Goal: Transaction & Acquisition: Purchase product/service

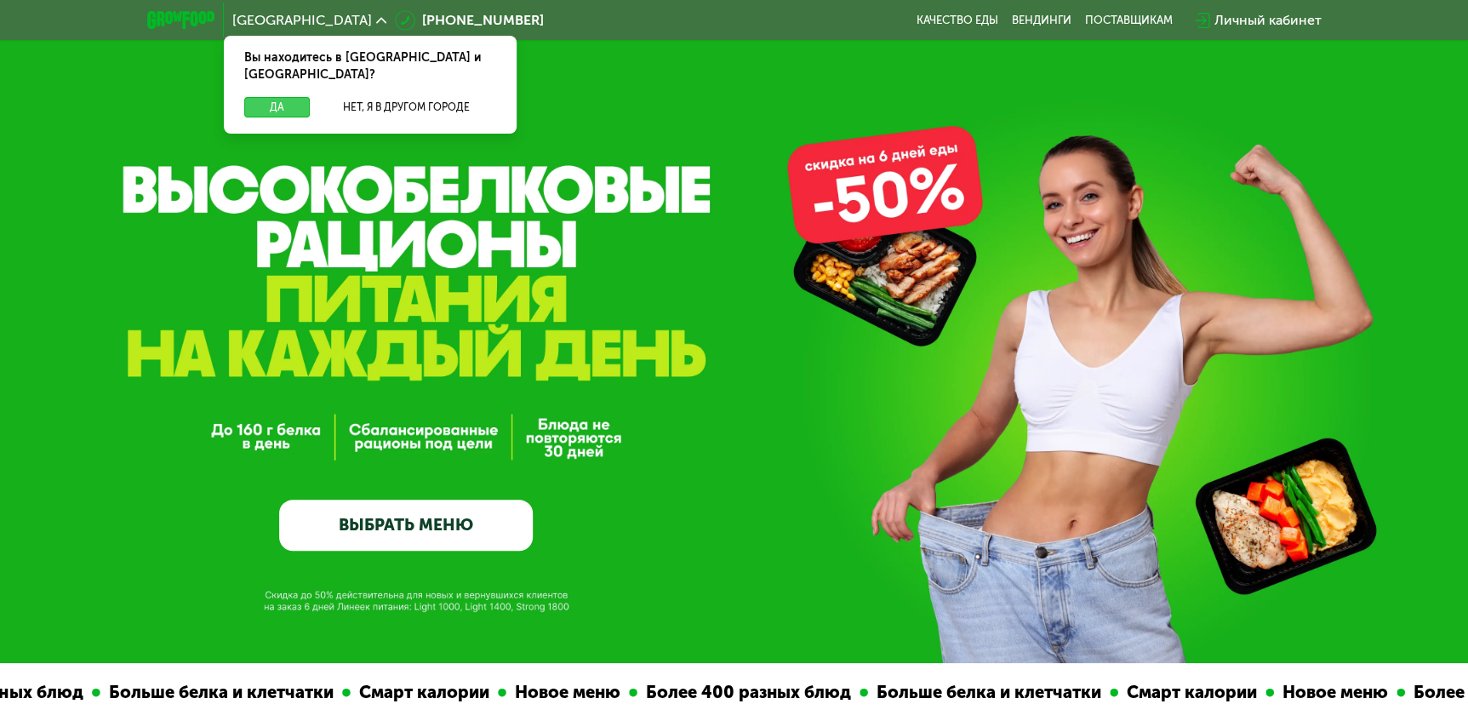
click at [270, 97] on button "Да" at bounding box center [277, 107] width 66 height 20
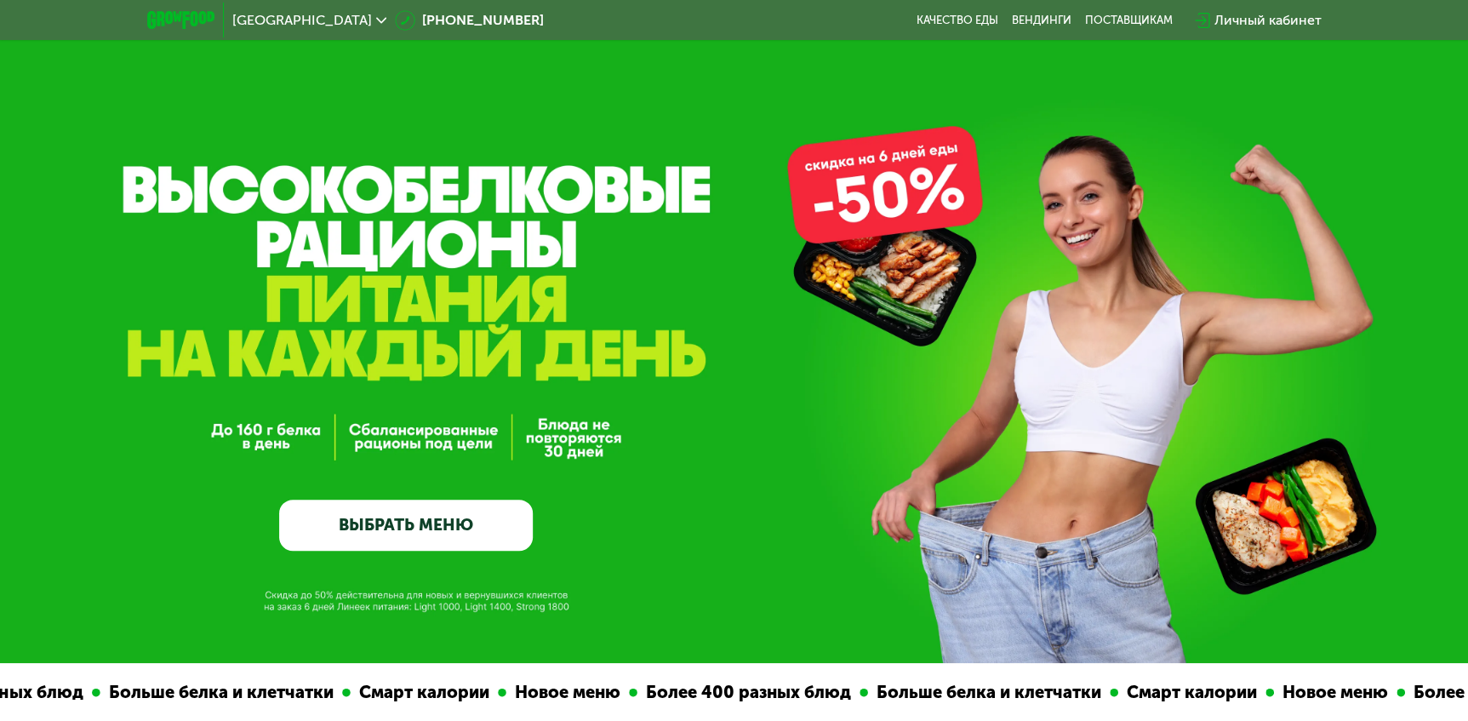
click at [381, 522] on link "ВЫБРАТЬ МЕНЮ" at bounding box center [406, 524] width 254 height 51
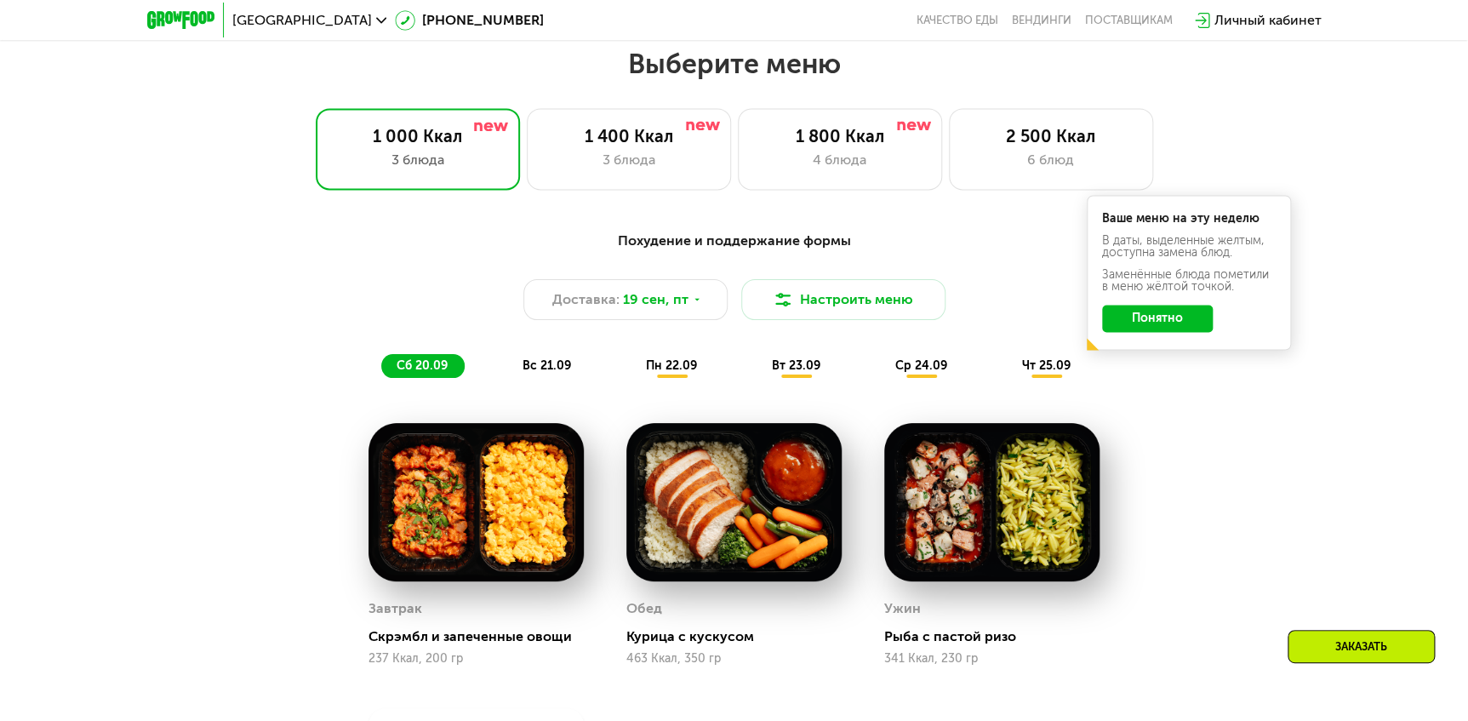
scroll to position [1285, 0]
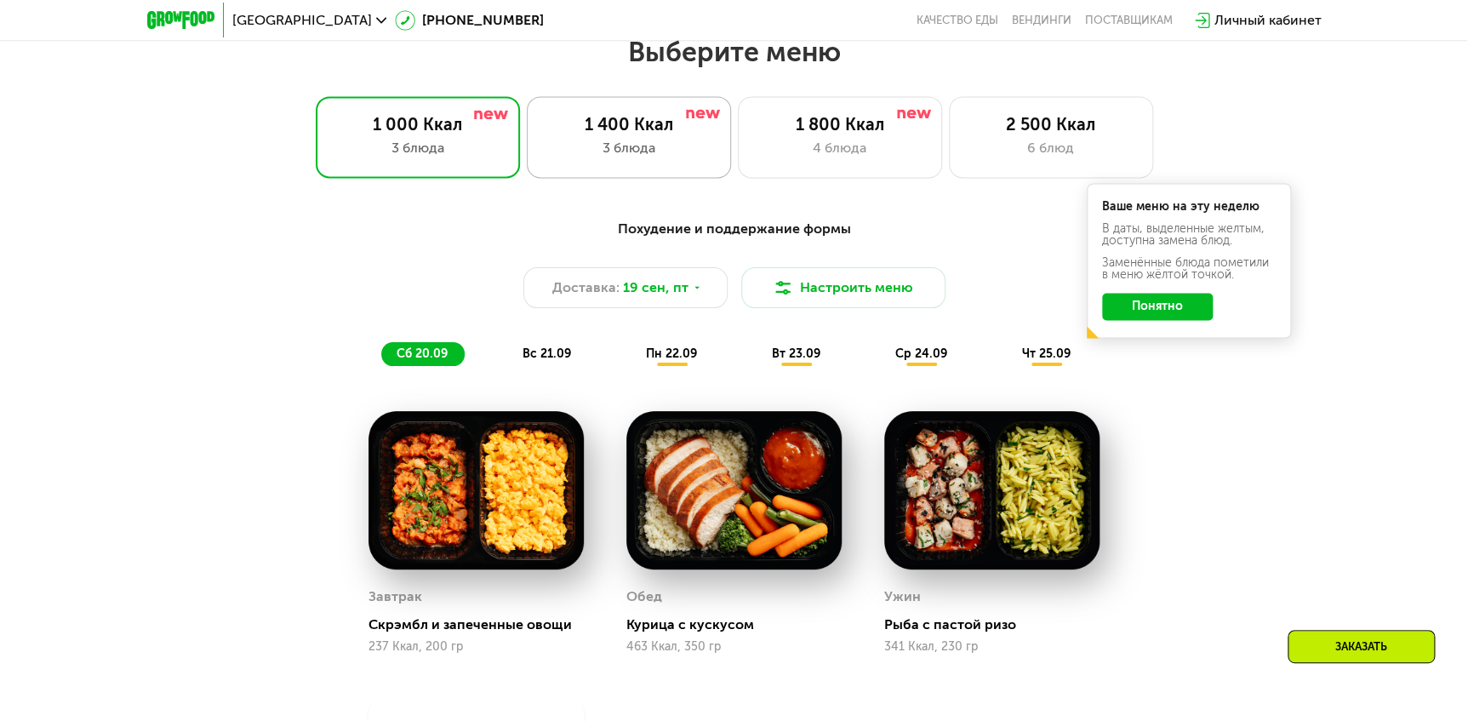
click at [641, 142] on div "3 блюда" at bounding box center [628, 148] width 168 height 20
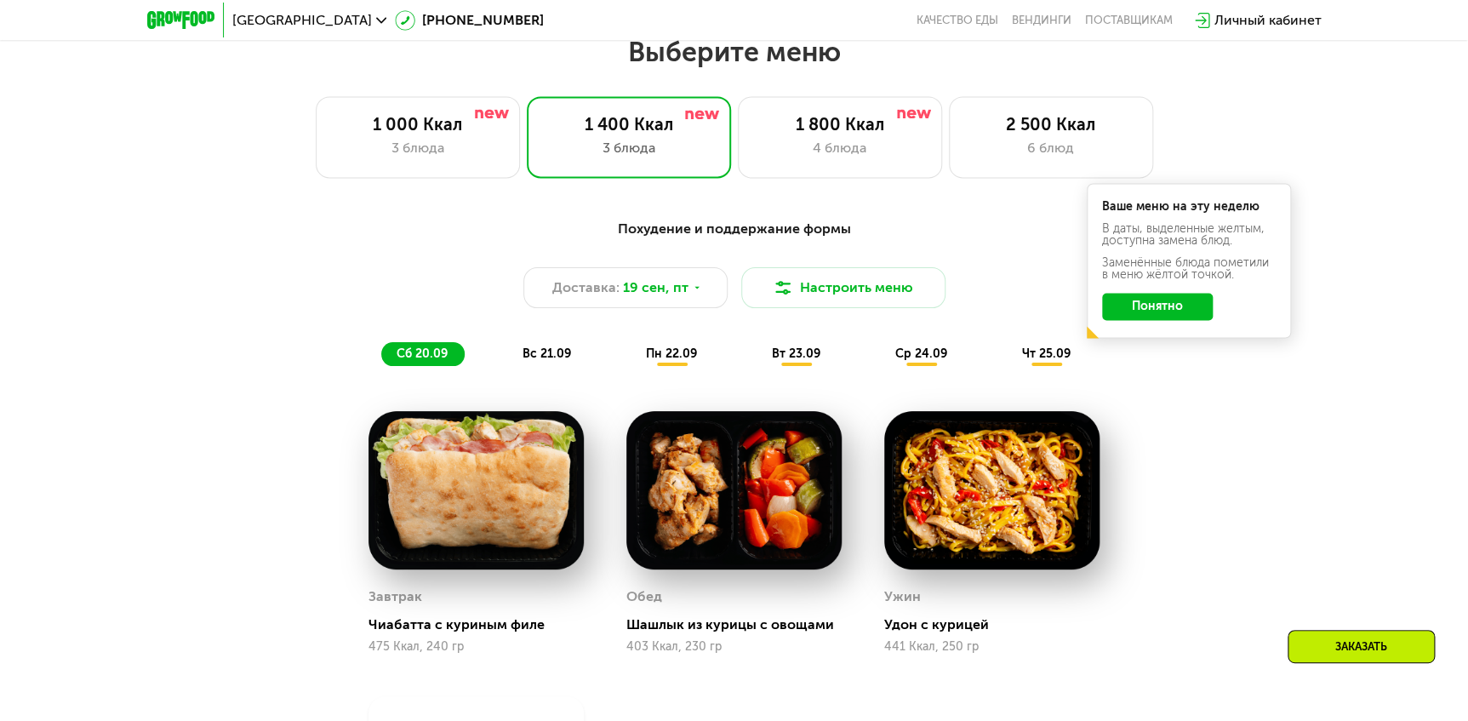
click at [1186, 310] on button "Понятно" at bounding box center [1157, 306] width 111 height 27
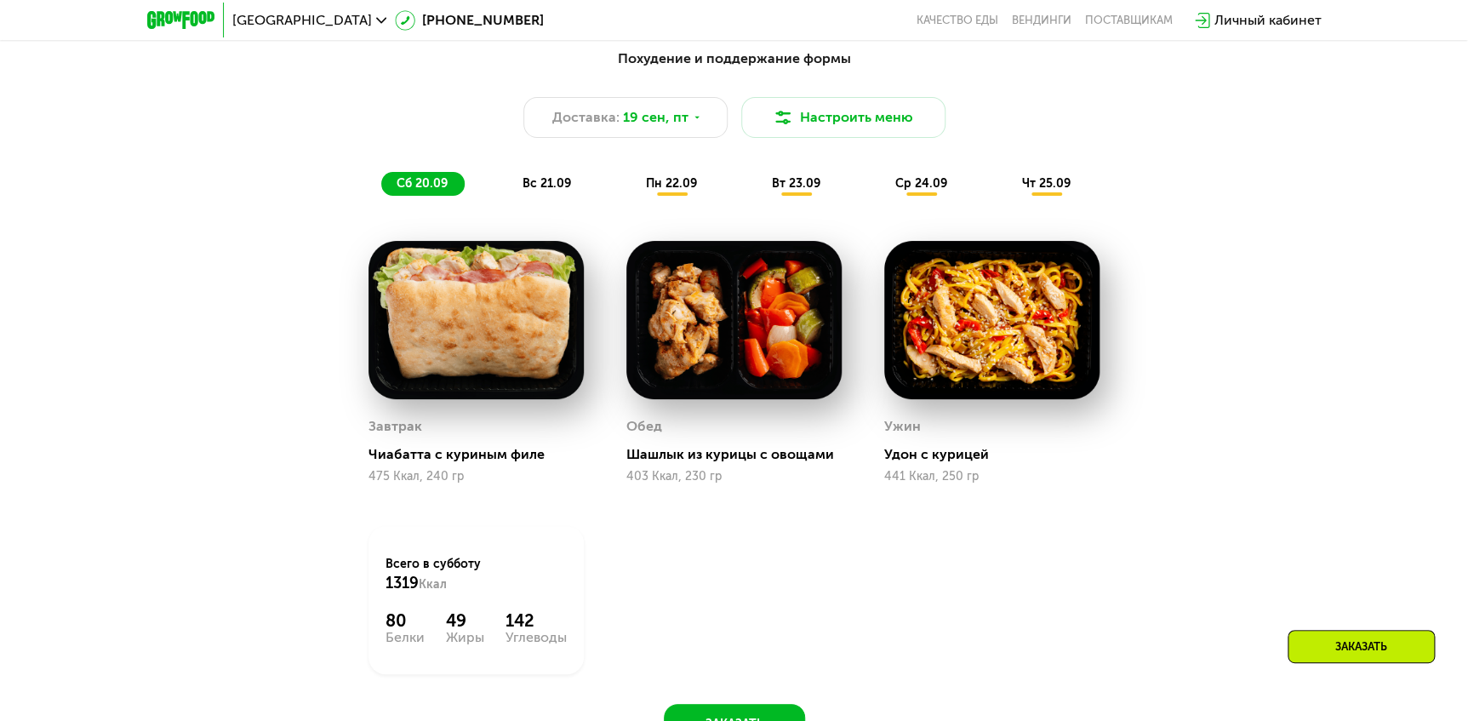
scroll to position [1516, 0]
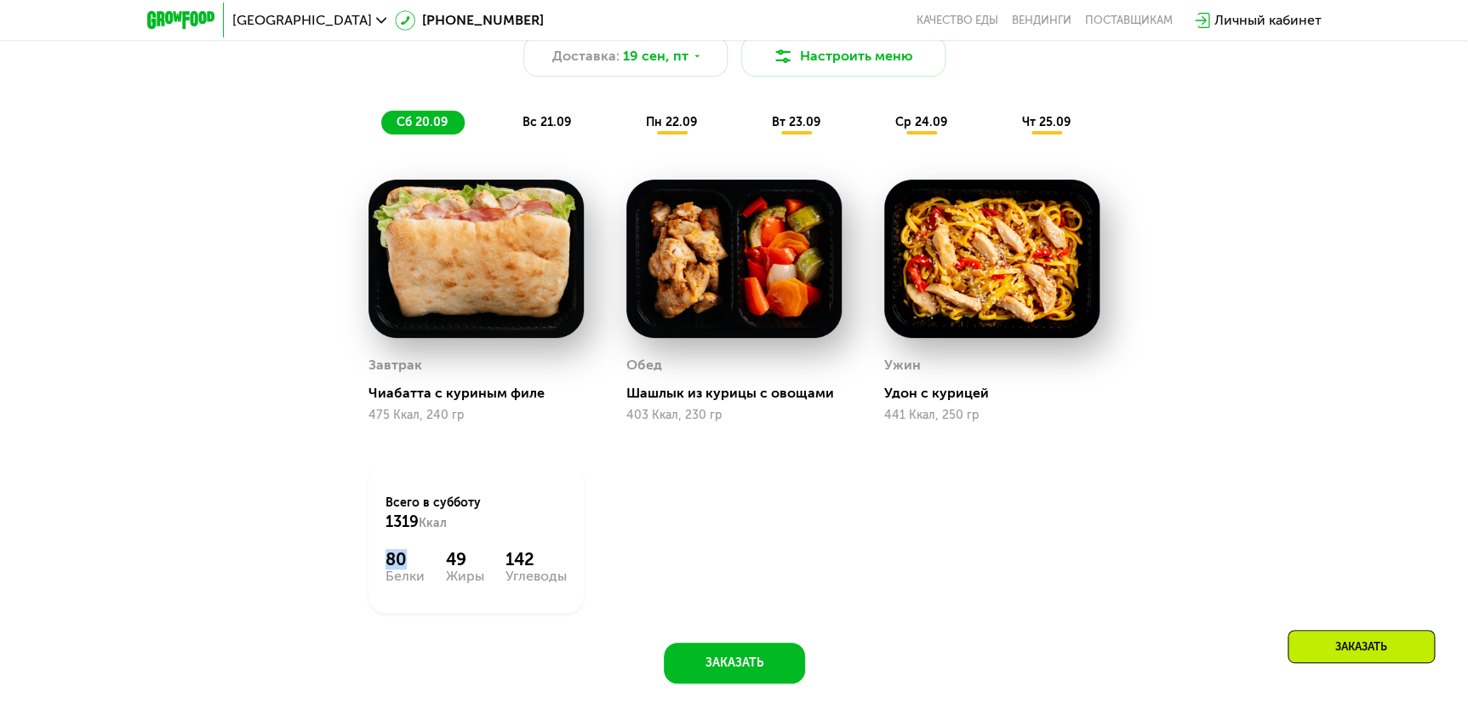
drag, startPoint x: 388, startPoint y: 561, endPoint x: 430, endPoint y: 561, distance: 41.7
click at [430, 561] on div "80 Белки 49 Жиры 142 Углеводы" at bounding box center [475, 566] width 181 height 34
drag, startPoint x: 430, startPoint y: 561, endPoint x: 579, endPoint y: 563, distance: 148.9
click at [578, 563] on div "Всего в [DATE] 1319 Ккал 80 Белки 49 Жиры 142 Углеводы" at bounding box center [475, 539] width 215 height 148
click at [884, 536] on div "Завтрак Чиабатта с куриным филе 475 Ккал, 240 гр Обед Шашлык из курицы с овощам…" at bounding box center [734, 396] width 774 height 476
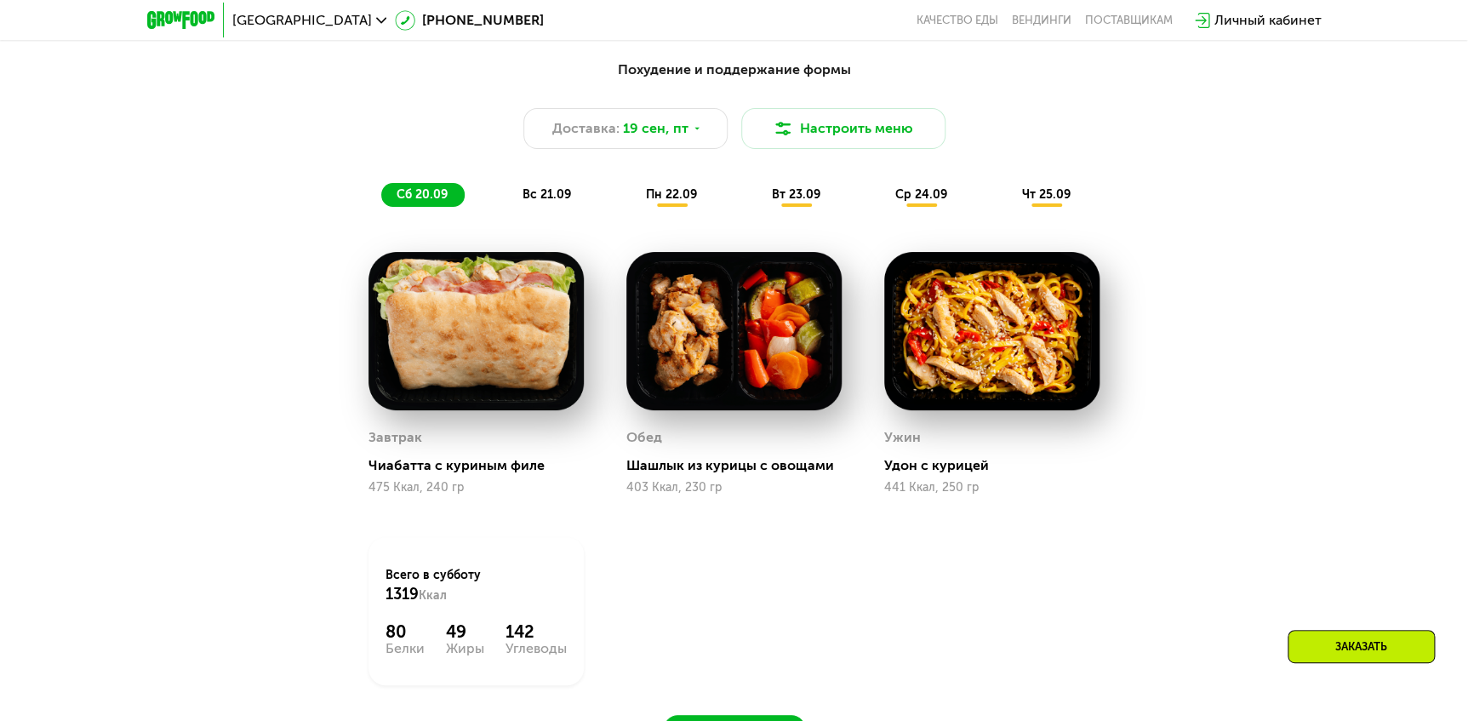
scroll to position [1207, 0]
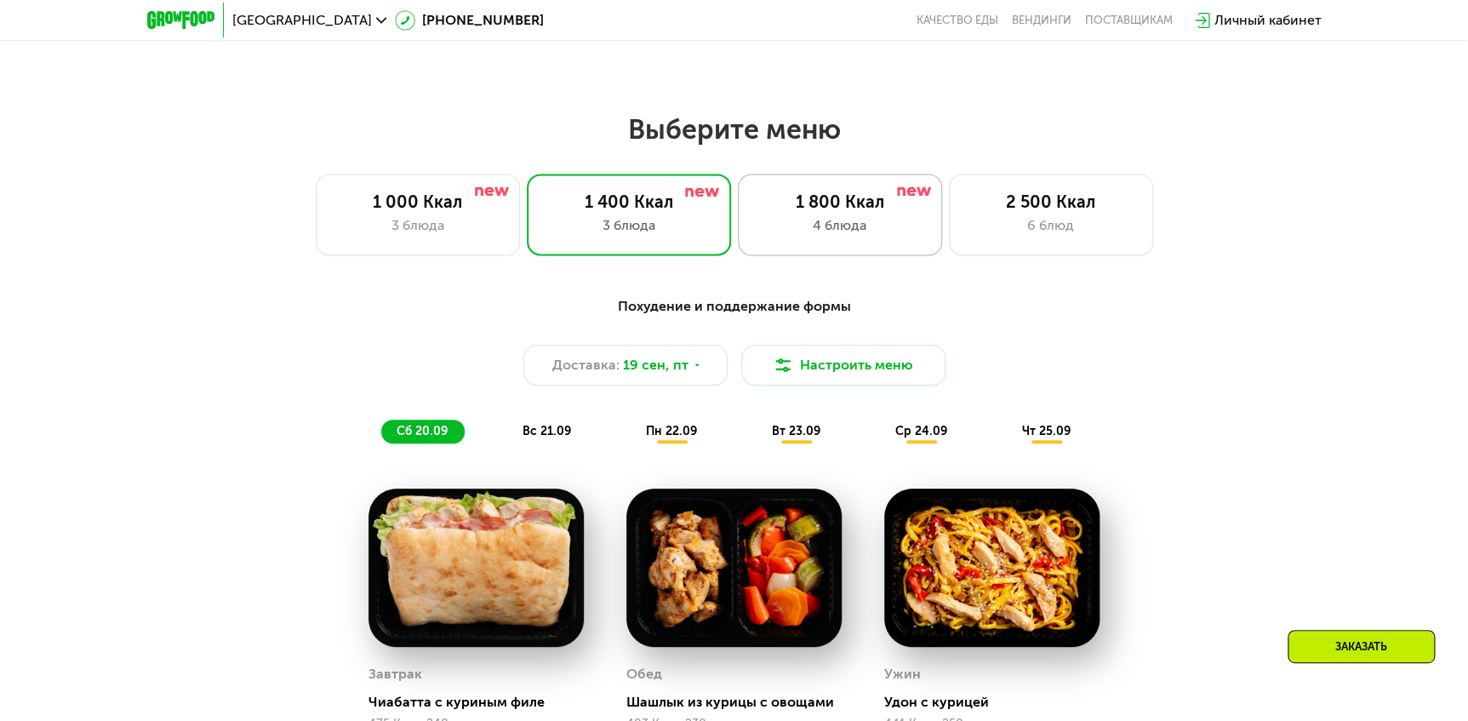
click at [839, 227] on div "4 блюда" at bounding box center [839, 225] width 168 height 20
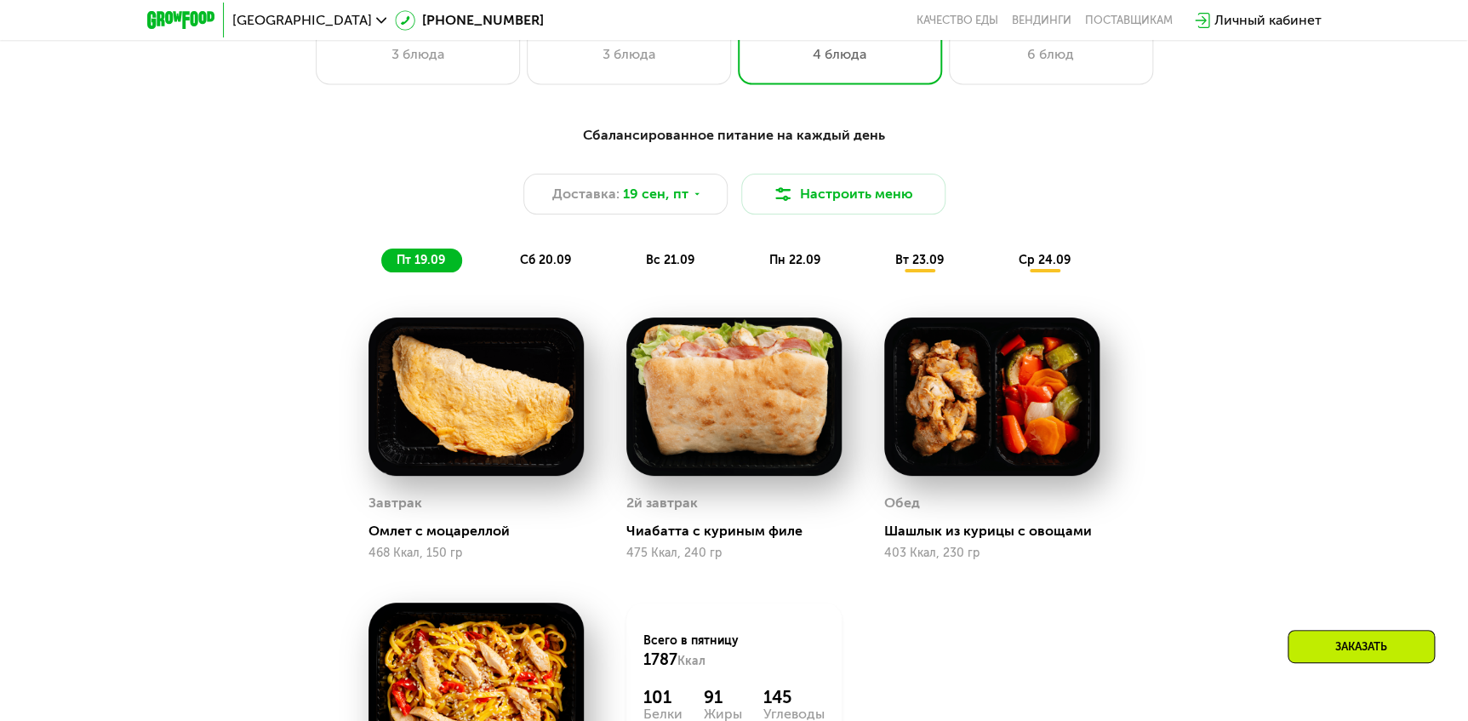
scroll to position [1439, 0]
